Goal: Task Accomplishment & Management: Complete application form

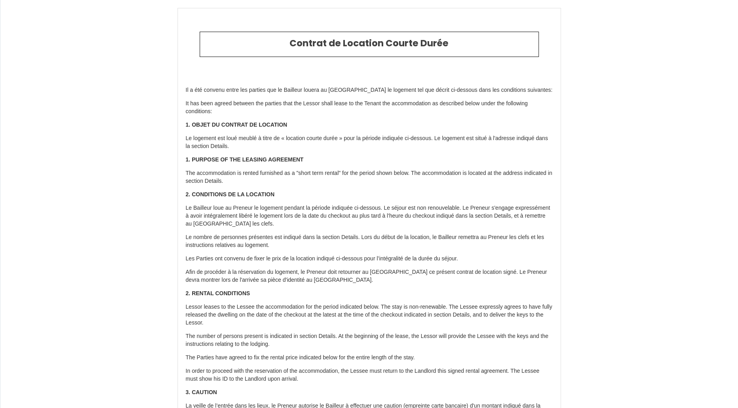
type input "6567826"
type input "10944555 - Ptit T'Anaïs"
type input "[STREET_ADDRESS]"
type input "62200"
type input "[GEOGRAPHIC_DATA]"
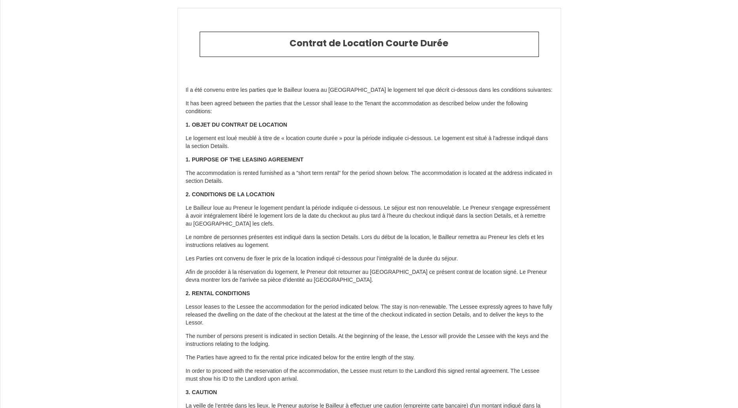
type input "[GEOGRAPHIC_DATA]"
type input "[DATE]"
type input "3"
type input "0"
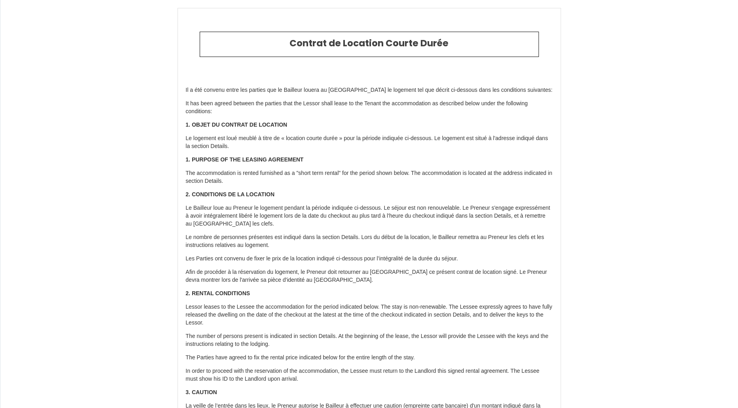
type input "500"
type input "148.56"
type input "Conciergerie [PERSON_NAME]"
type input "Boulogne s/Mer"
type input "Rue du Bras d'Or"
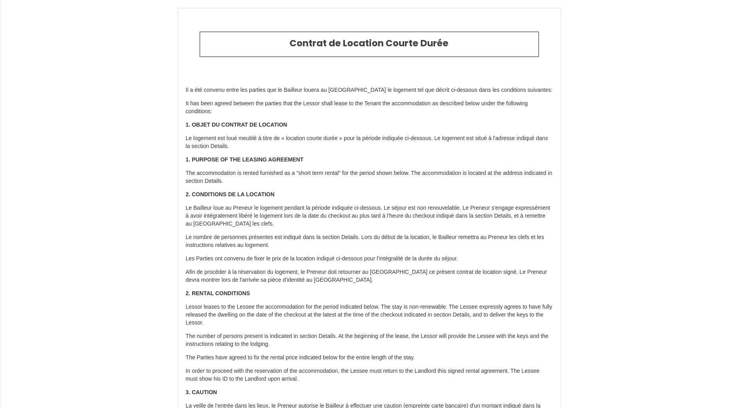
type input "62200"
type input "[GEOGRAPHIC_DATA]"
type input "[EMAIL_ADDRESS][DOMAIN_NAME]"
type input "Stephane"
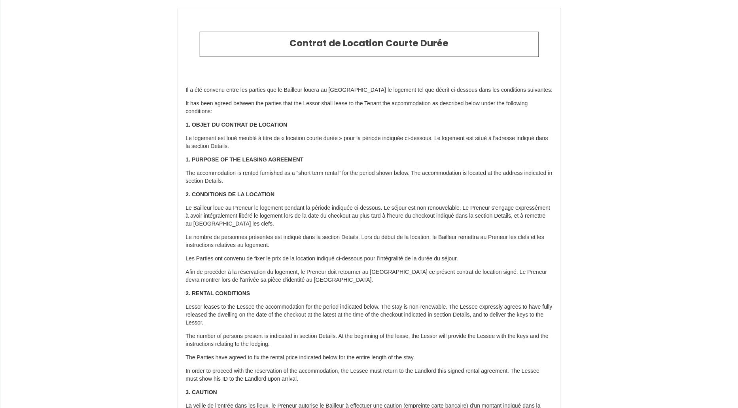
type input "Le merrer"
type input "[STREET_ADDRESS]"
type input "Quimper"
type input "[EMAIL_ADDRESS][DOMAIN_NAME]"
type input "[PHONE_NUMBER]"
